Goal: Check status

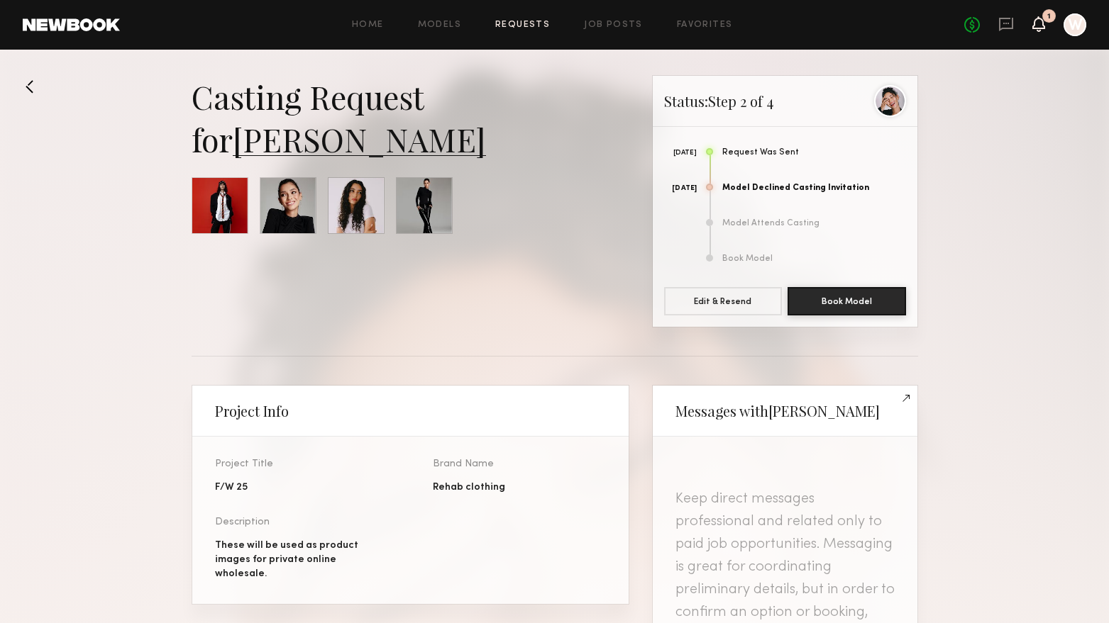
click at [1035, 25] on icon at bounding box center [1038, 23] width 11 height 10
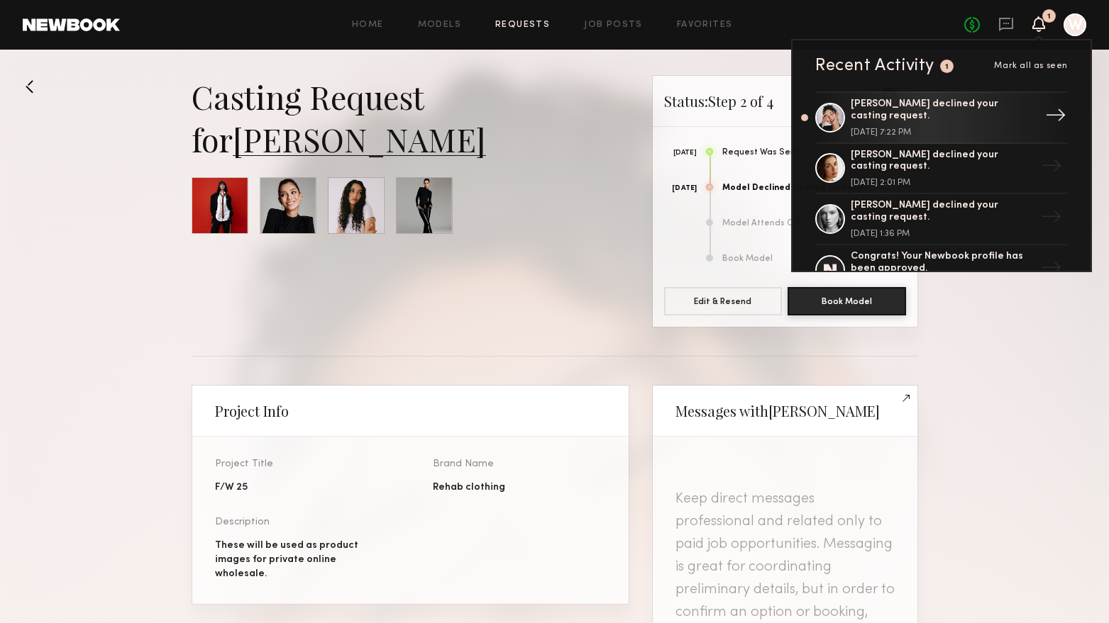
click at [970, 111] on div "[PERSON_NAME] declined your casting request." at bounding box center [942, 111] width 184 height 24
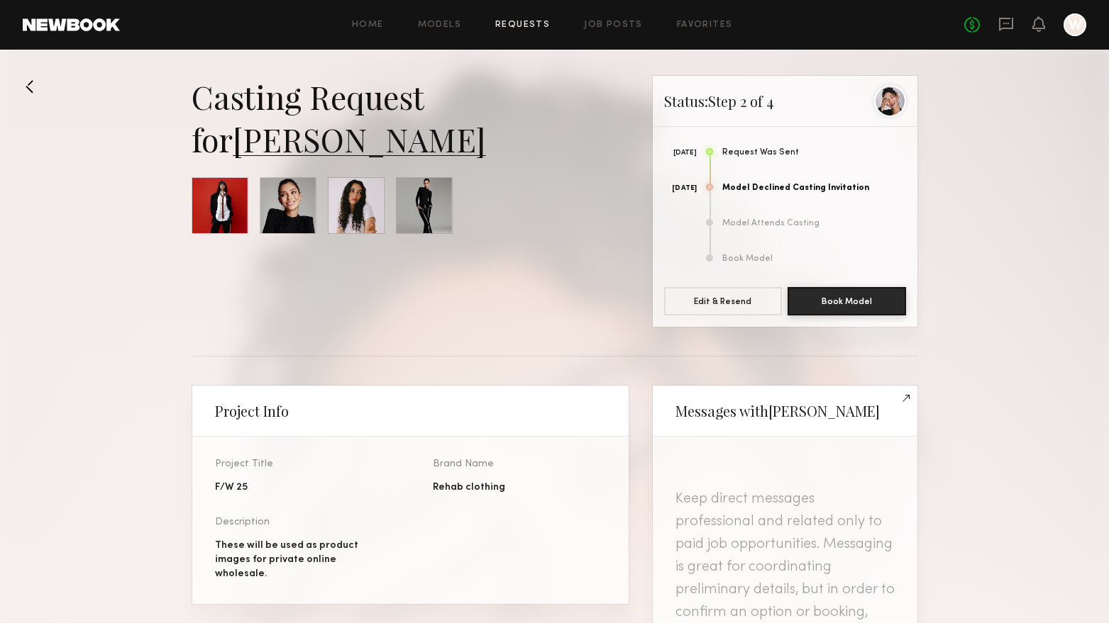
click at [329, 151] on link "[PERSON_NAME]" at bounding box center [359, 139] width 253 height 43
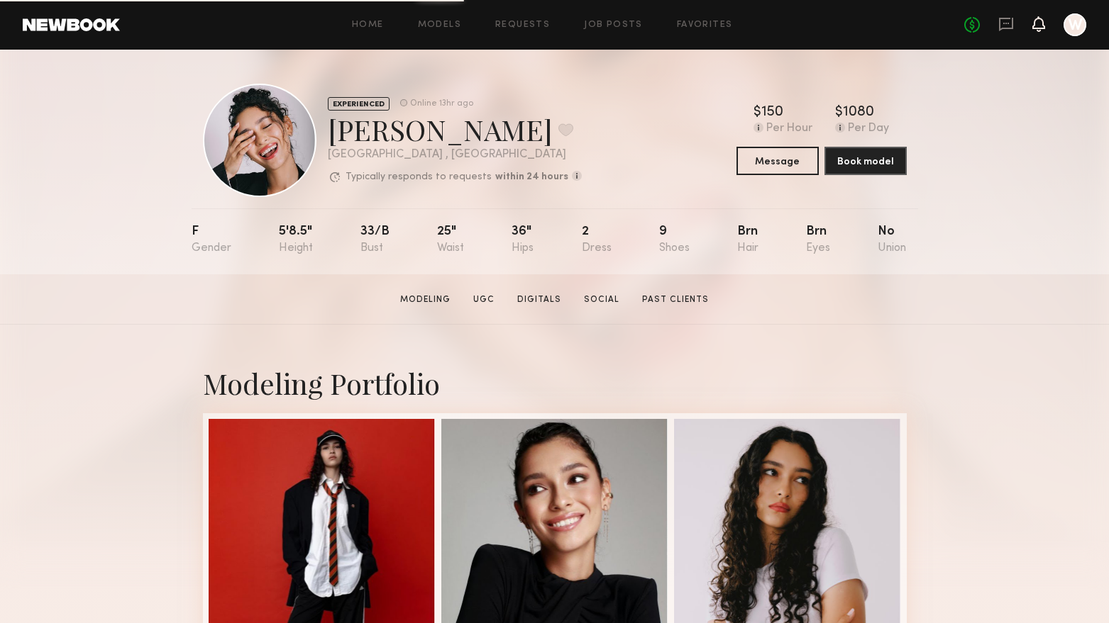
click at [1037, 25] on icon at bounding box center [1038, 23] width 11 height 10
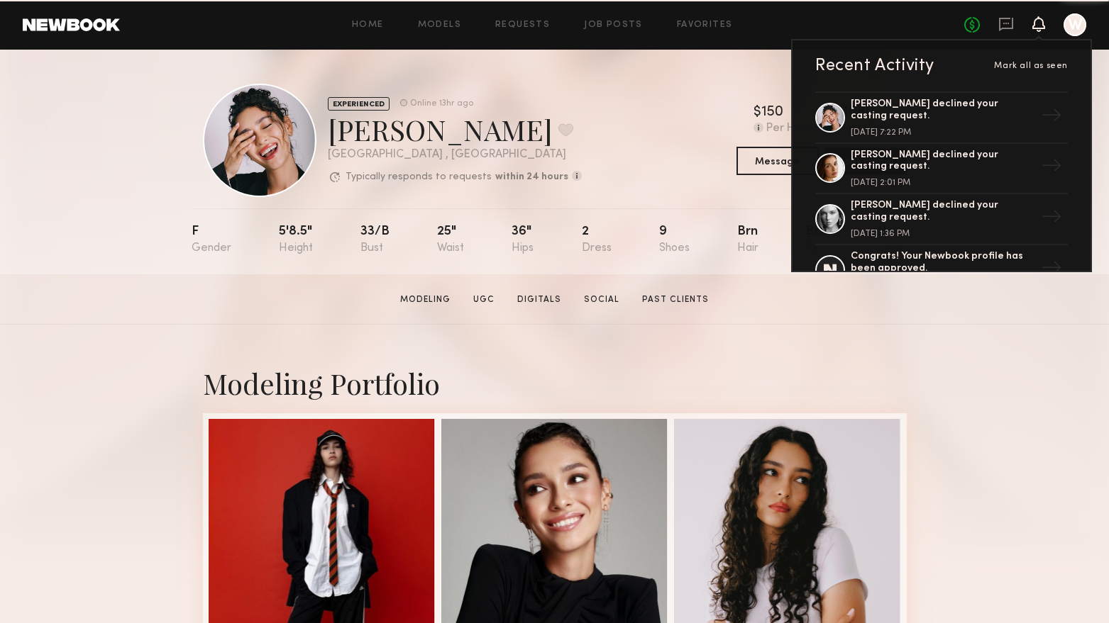
click at [562, 84] on div "EXPERIENCED Online 13hr ago [PERSON_NAME] Favorite [GEOGRAPHIC_DATA] , [GEOGRAP…" at bounding box center [392, 140] width 379 height 113
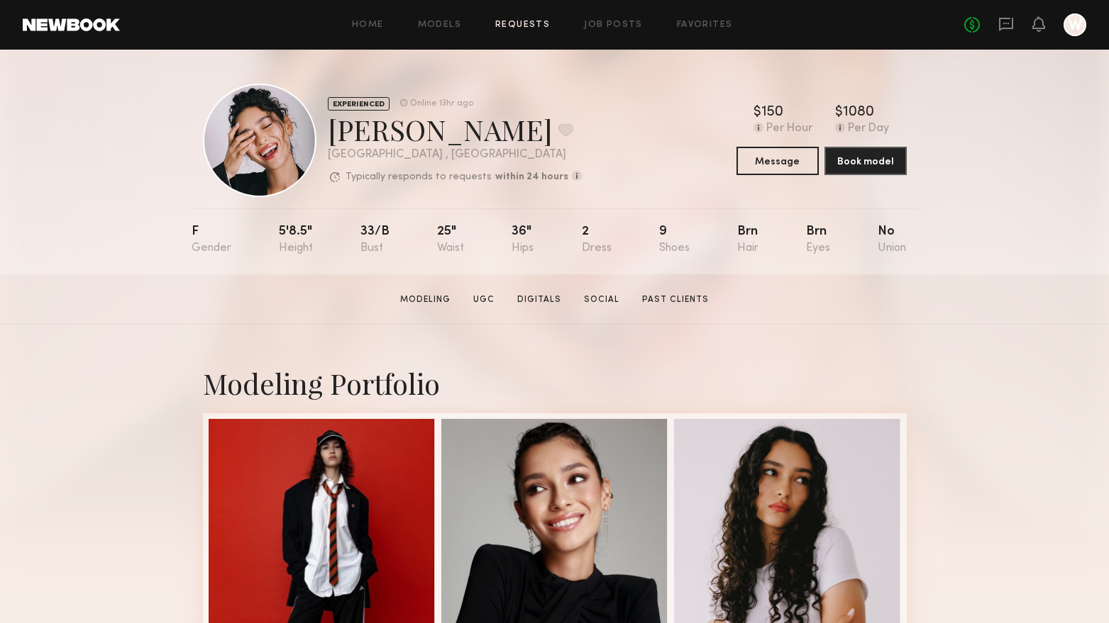
click at [530, 28] on link "Requests" at bounding box center [522, 25] width 55 height 9
